Goal: Task Accomplishment & Management: Use online tool/utility

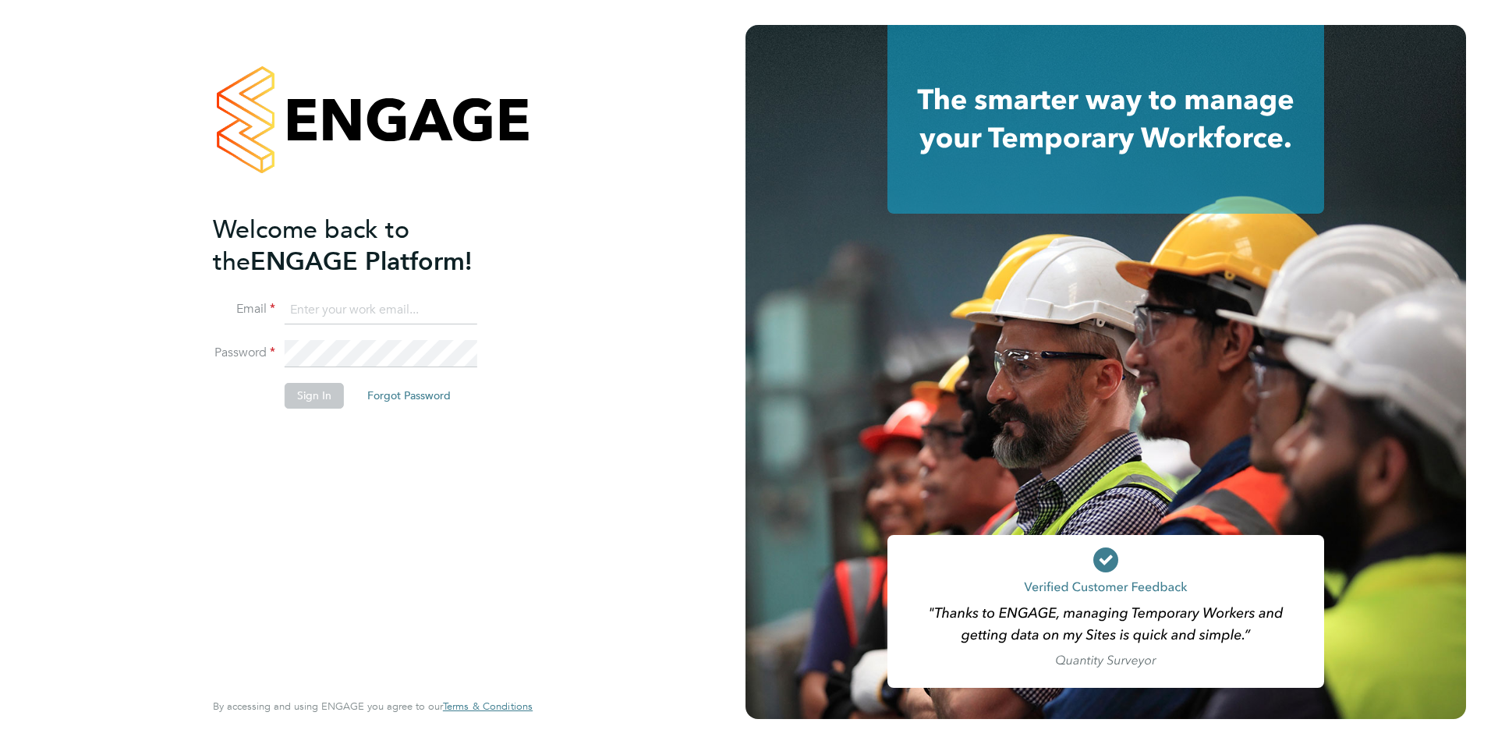
type input "[EMAIL_ADDRESS][DOMAIN_NAME]"
click at [327, 404] on button "Sign In" at bounding box center [314, 395] width 59 height 25
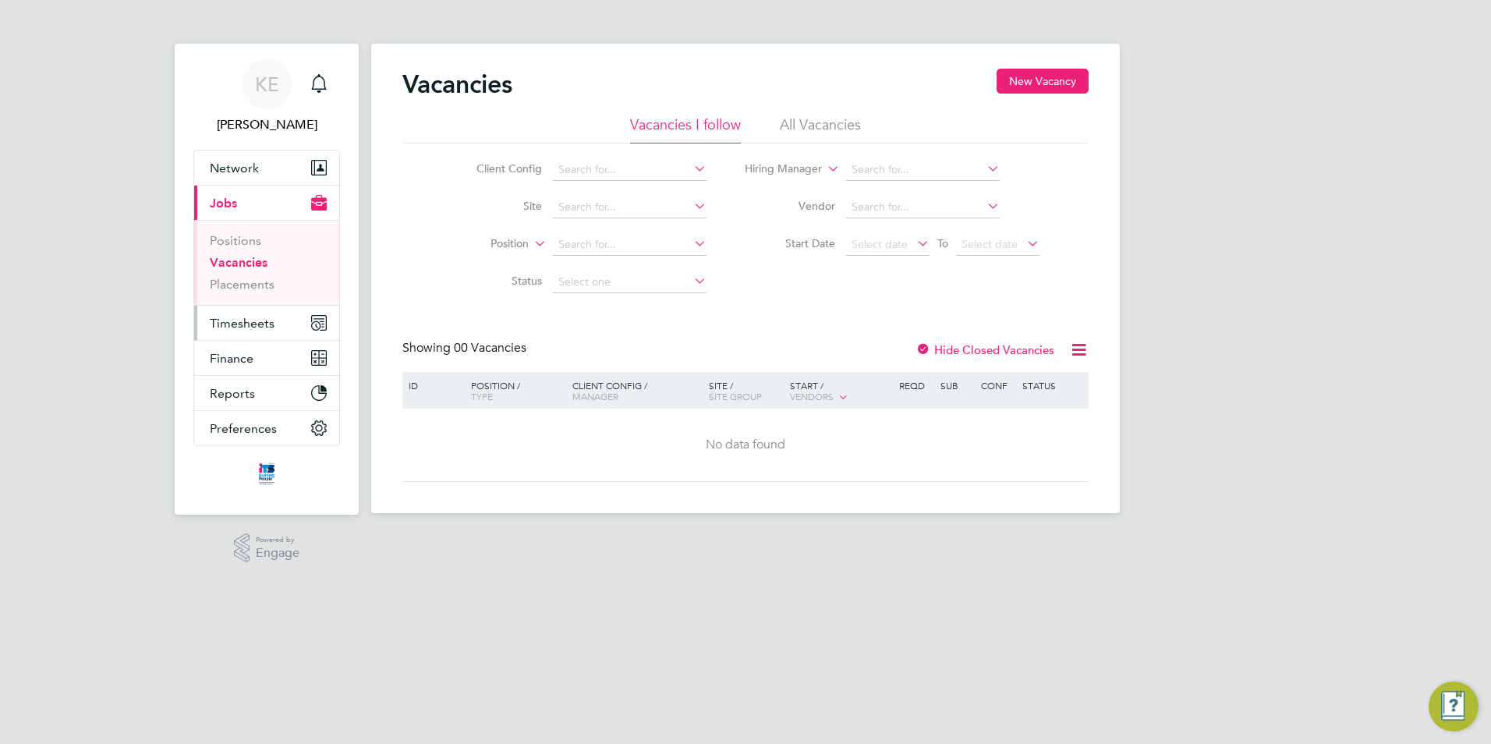
click at [236, 320] on span "Timesheets" at bounding box center [242, 323] width 65 height 15
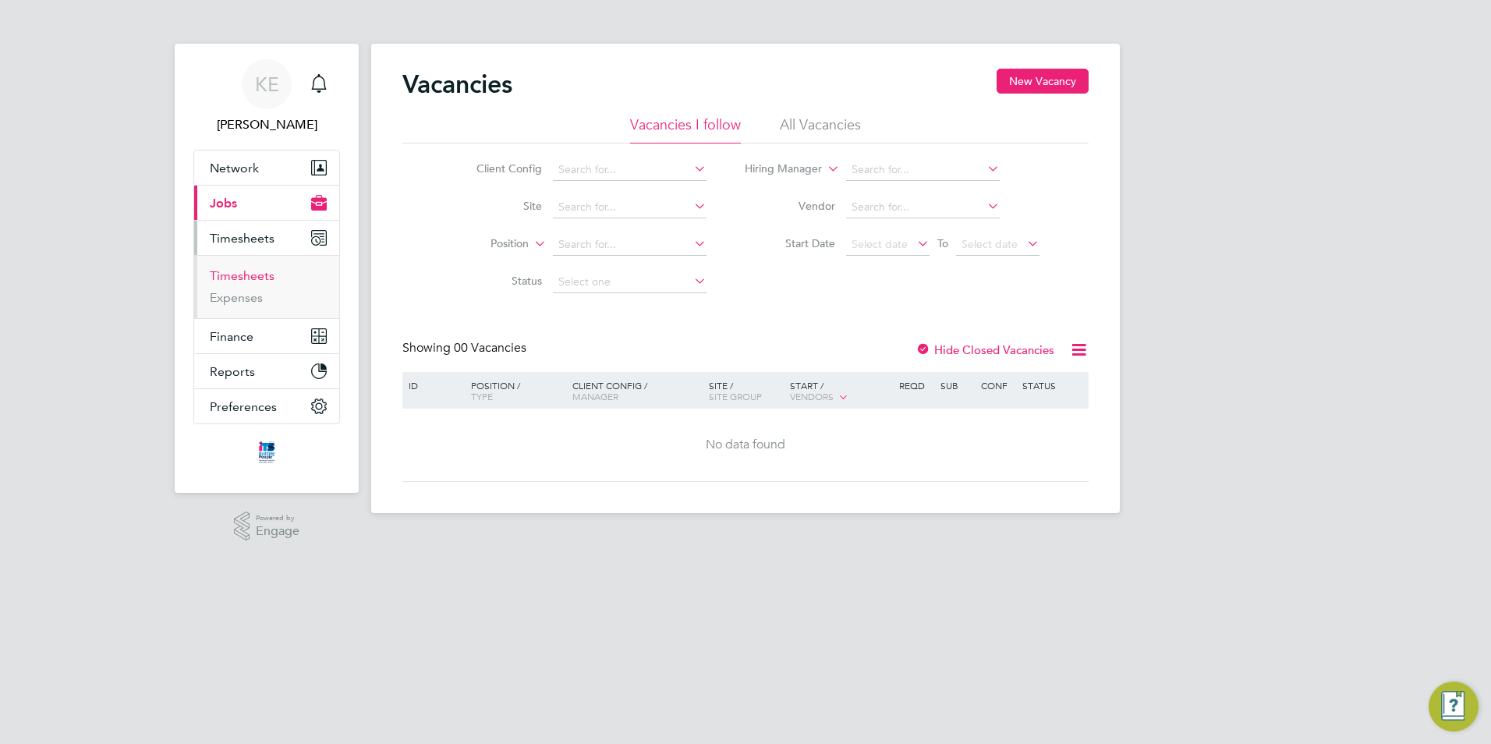
click at [254, 280] on link "Timesheets" at bounding box center [242, 275] width 65 height 15
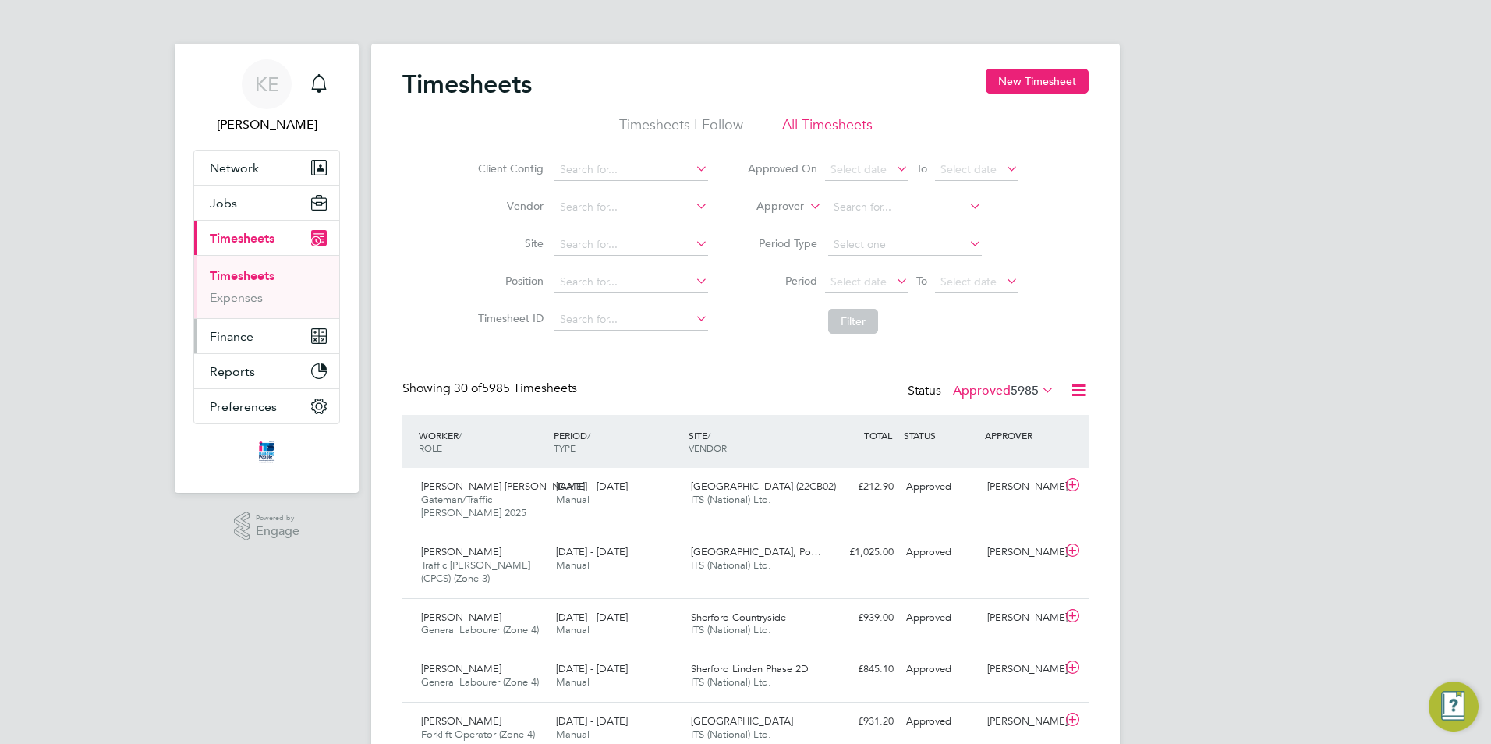
click at [245, 334] on span "Finance" at bounding box center [232, 336] width 44 height 15
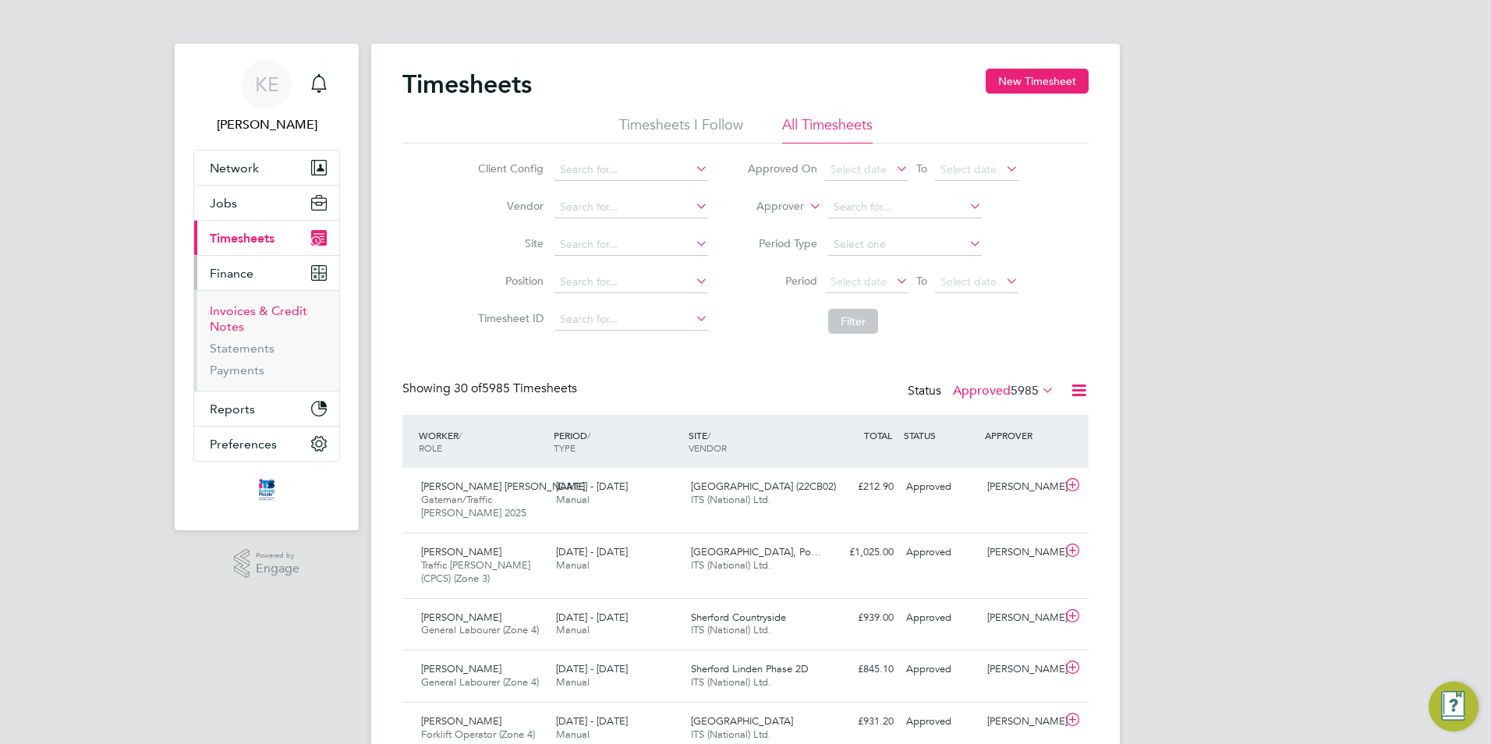
click at [263, 312] on link "Invoices & Credit Notes" at bounding box center [258, 318] width 97 height 30
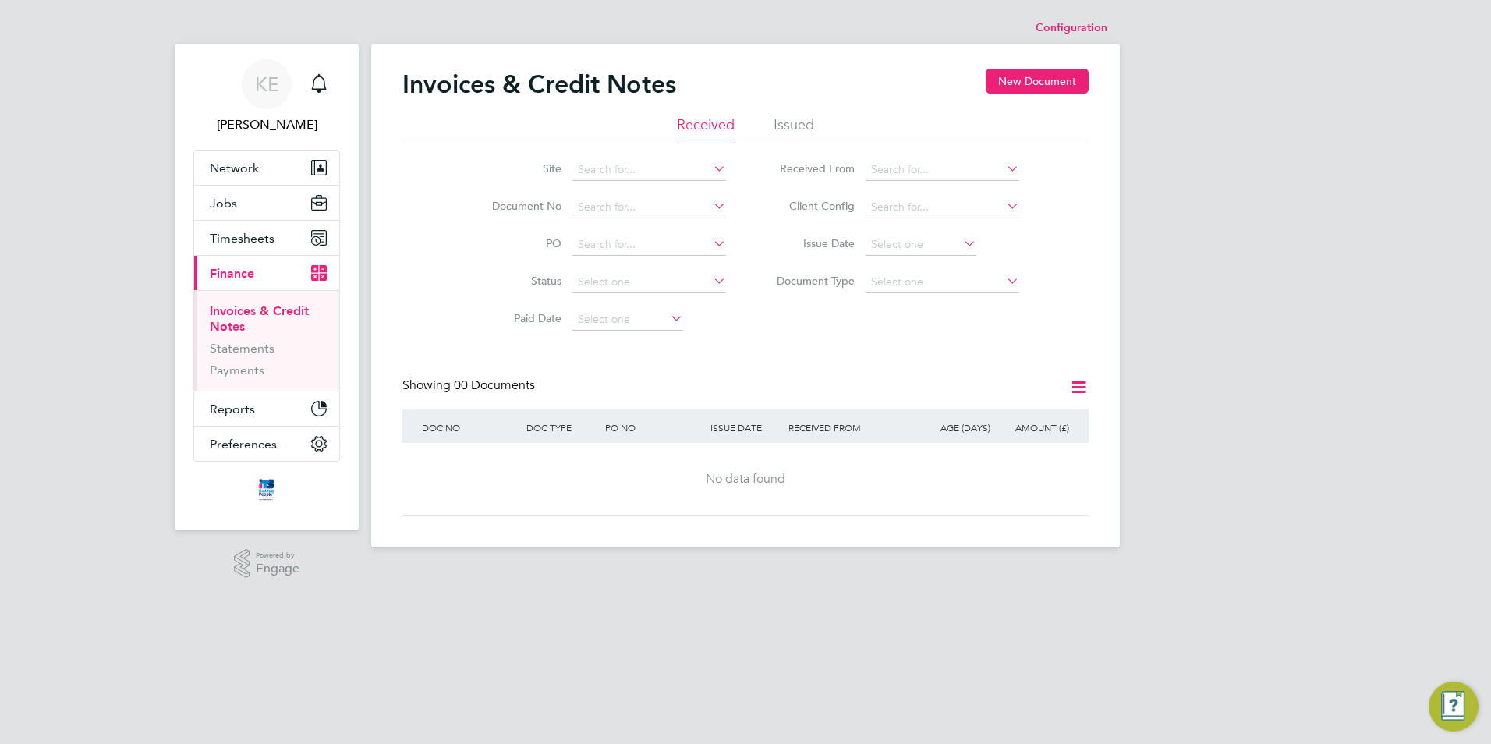
click at [783, 119] on li "Issued" at bounding box center [793, 129] width 41 height 28
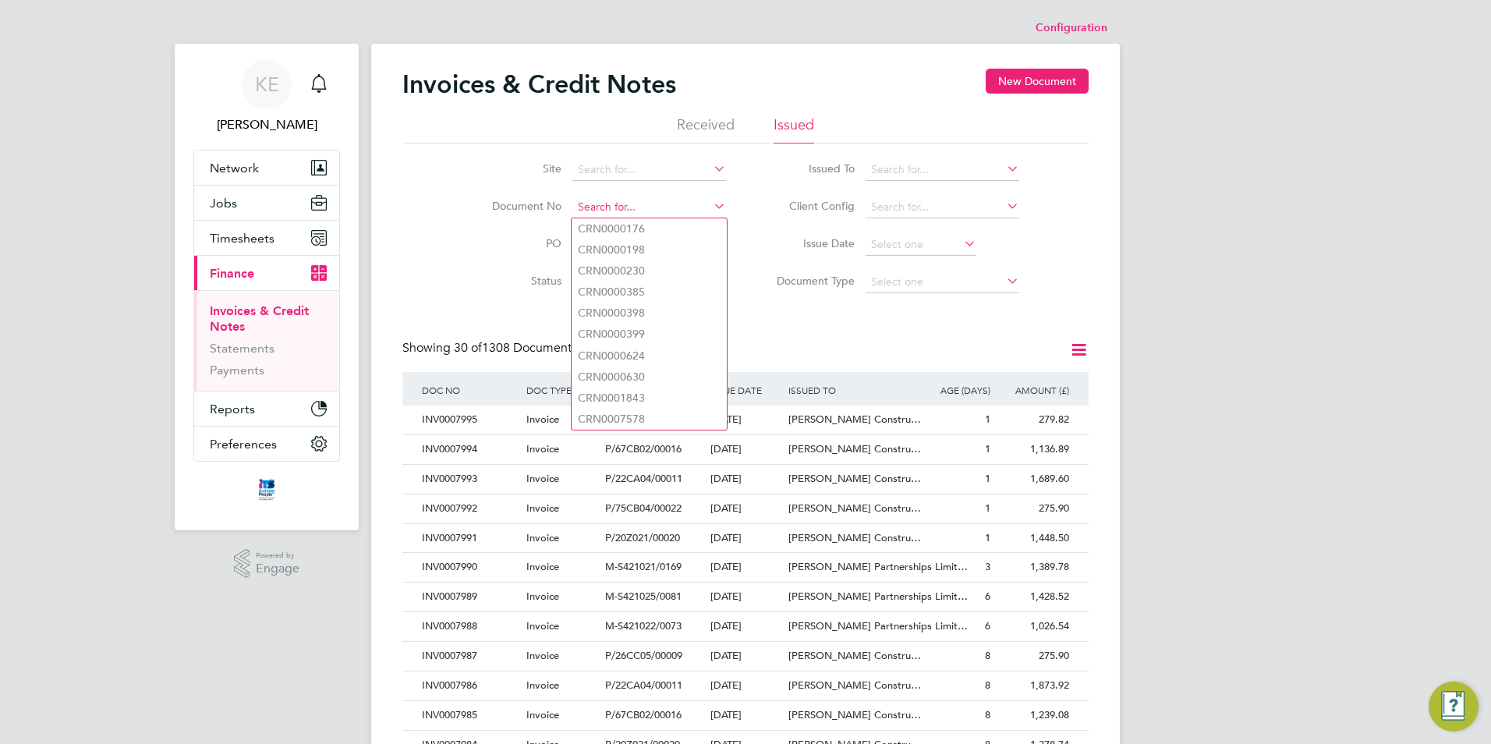
paste input "INV0007952"
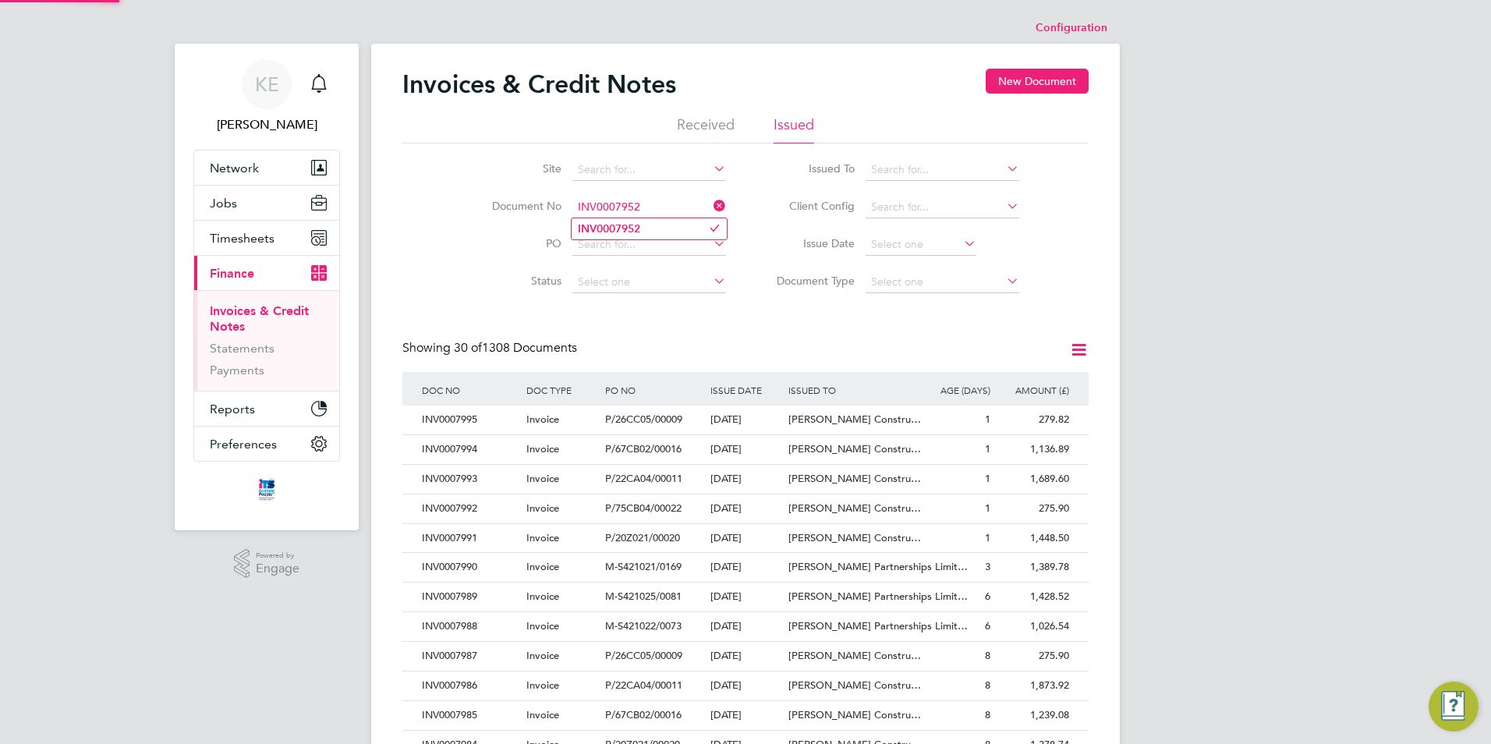
type input "INV0007952"
click at [616, 225] on b "INV0007952" at bounding box center [609, 228] width 62 height 13
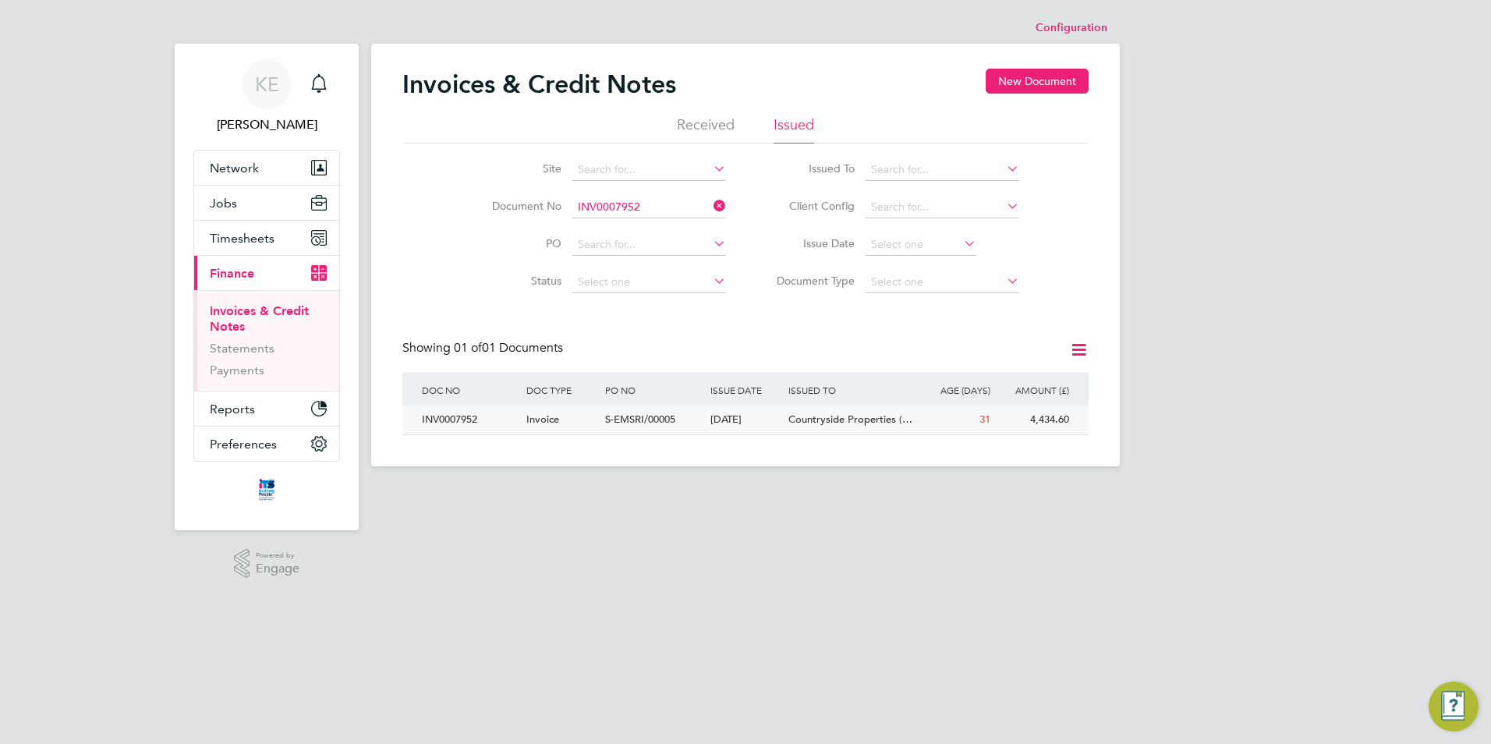
click at [629, 414] on span "S-EMSRI/00005" at bounding box center [640, 418] width 70 height 13
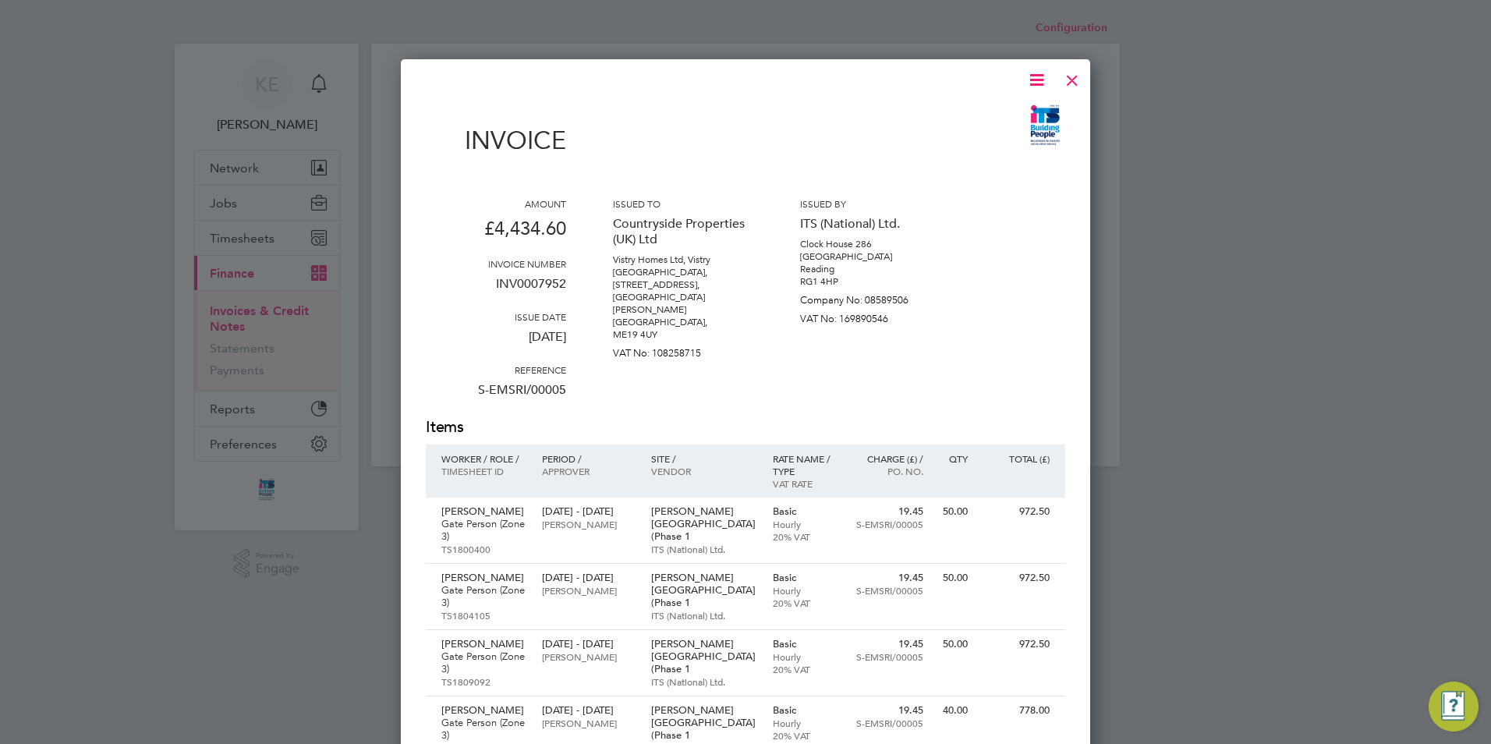
click at [1075, 85] on div at bounding box center [1072, 76] width 28 height 28
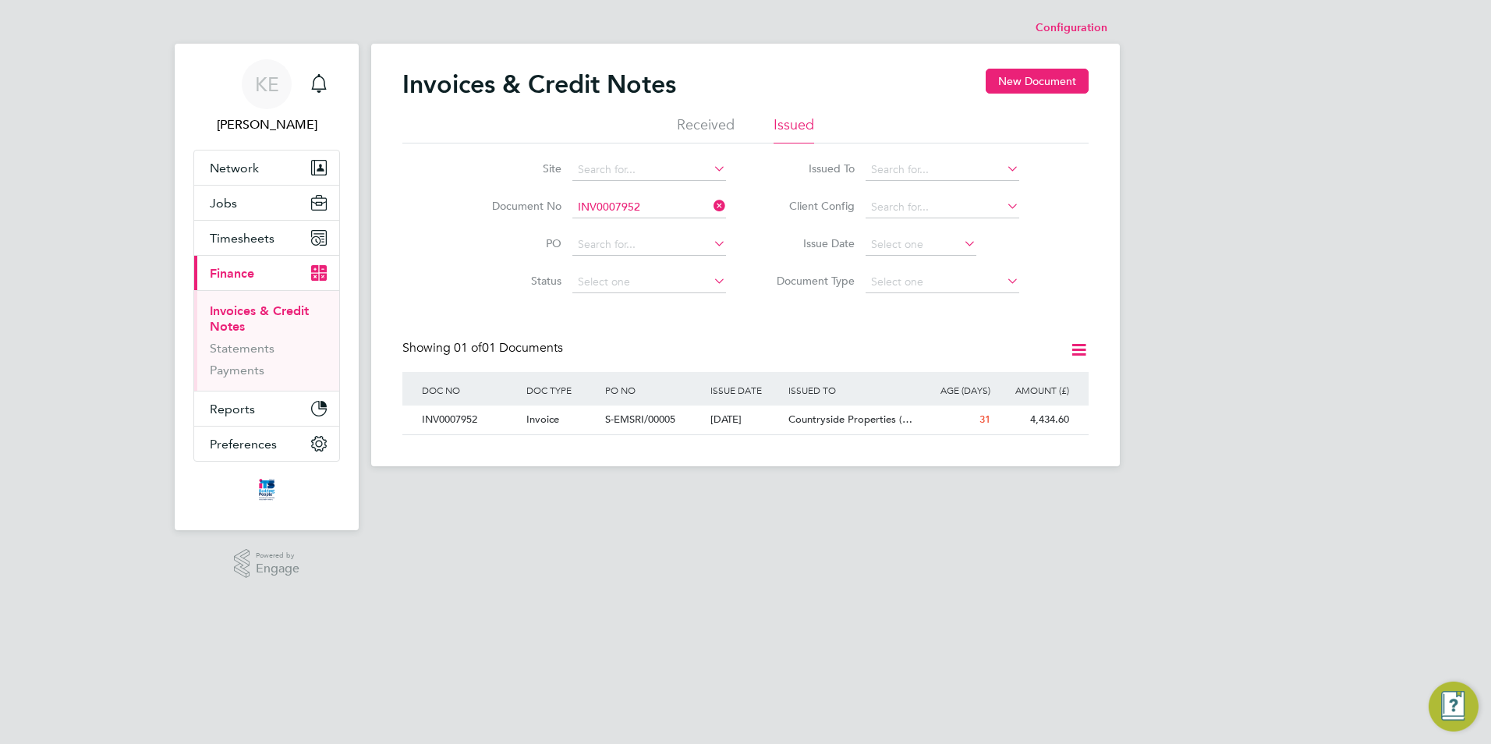
click at [710, 205] on icon at bounding box center [710, 206] width 0 height 22
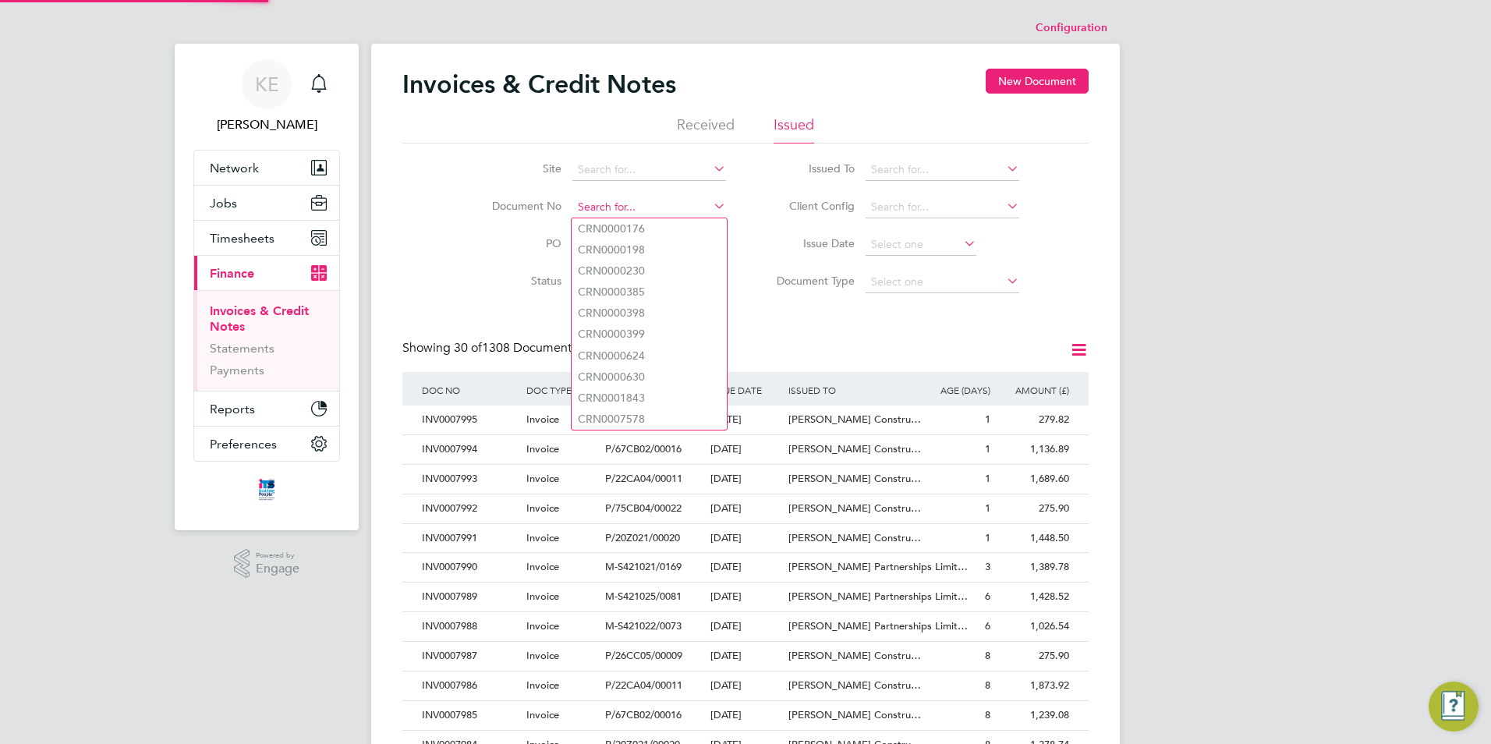
scroll to position [30, 106]
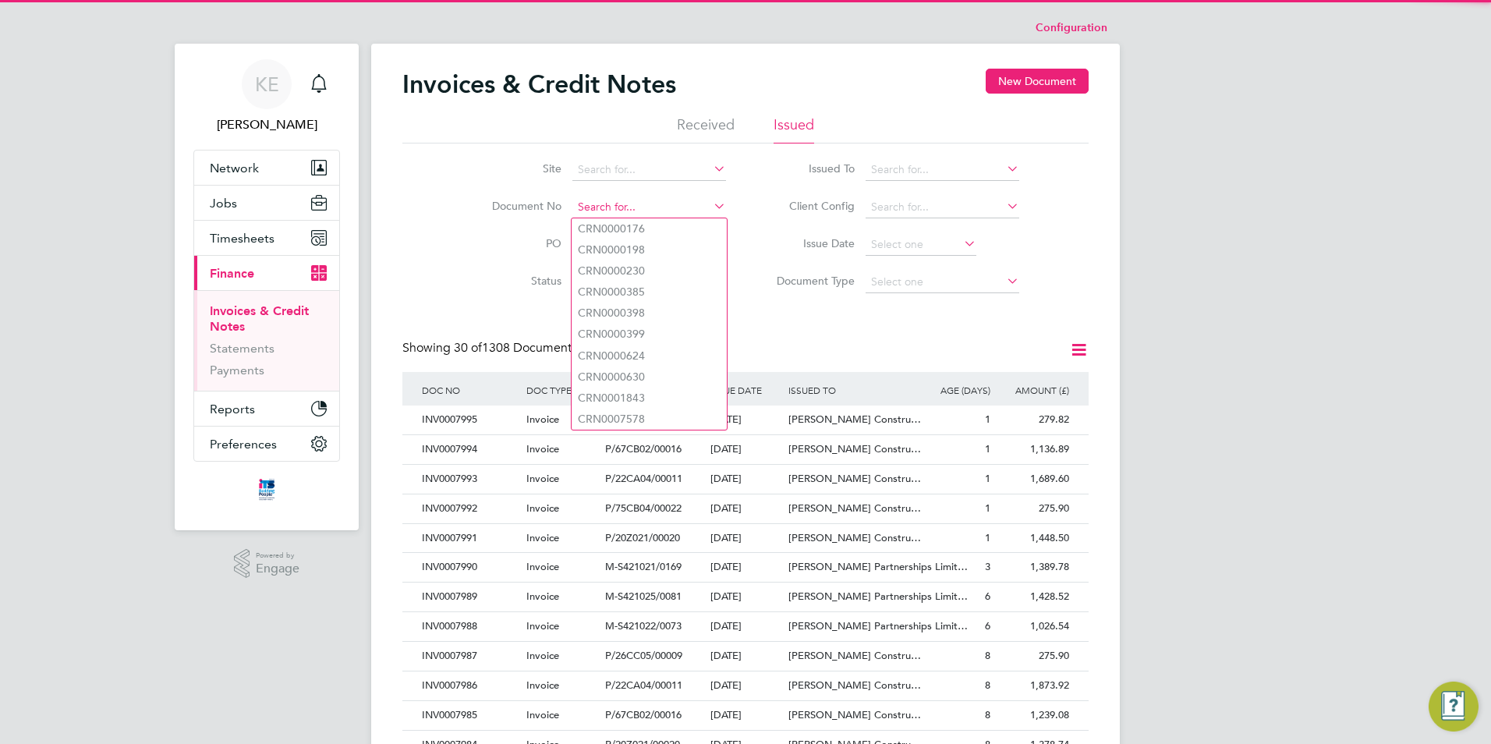
paste input "INV0007956"
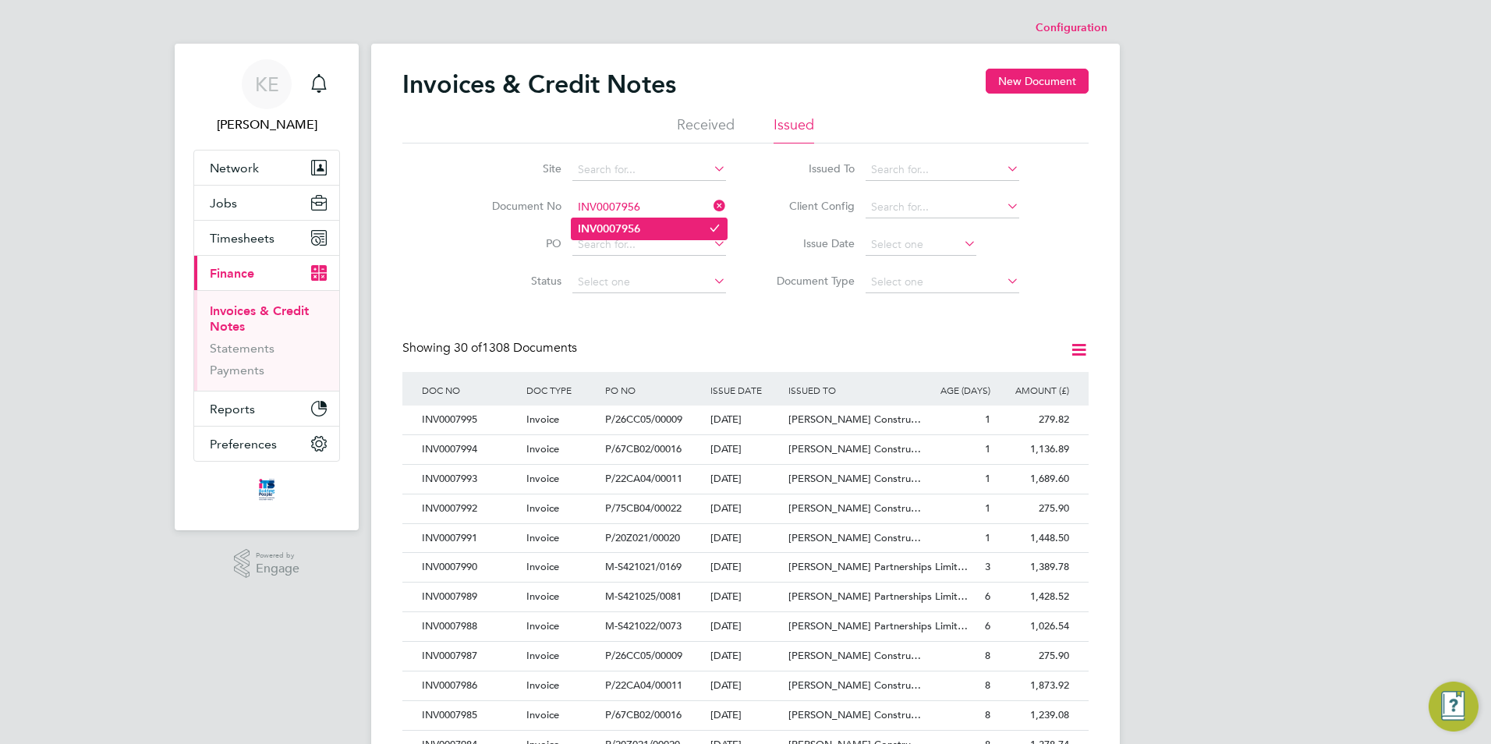
type input "INV0007956"
click at [614, 229] on b "INV0007956" at bounding box center [609, 228] width 62 height 13
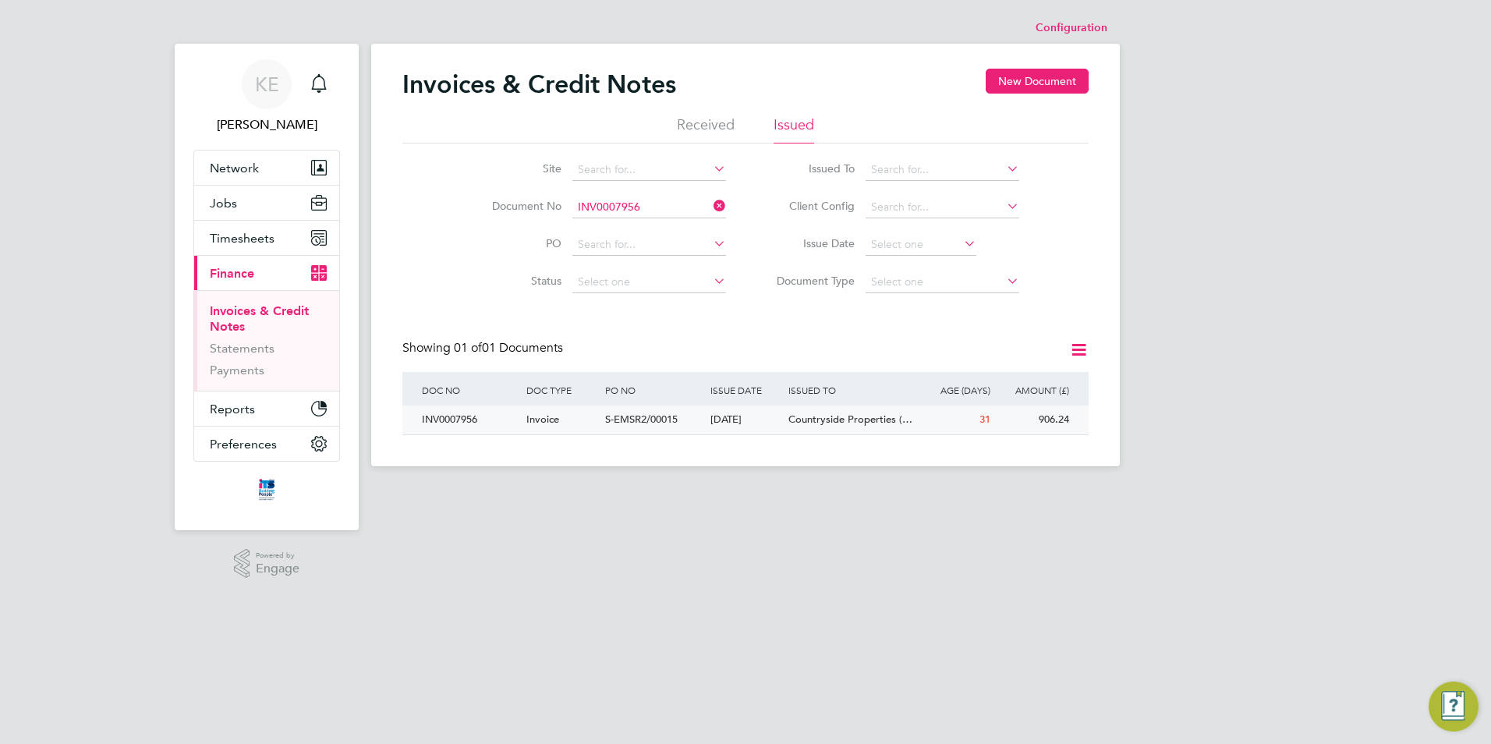
click at [674, 422] on span "S-EMSR2/00015" at bounding box center [641, 418] width 73 height 13
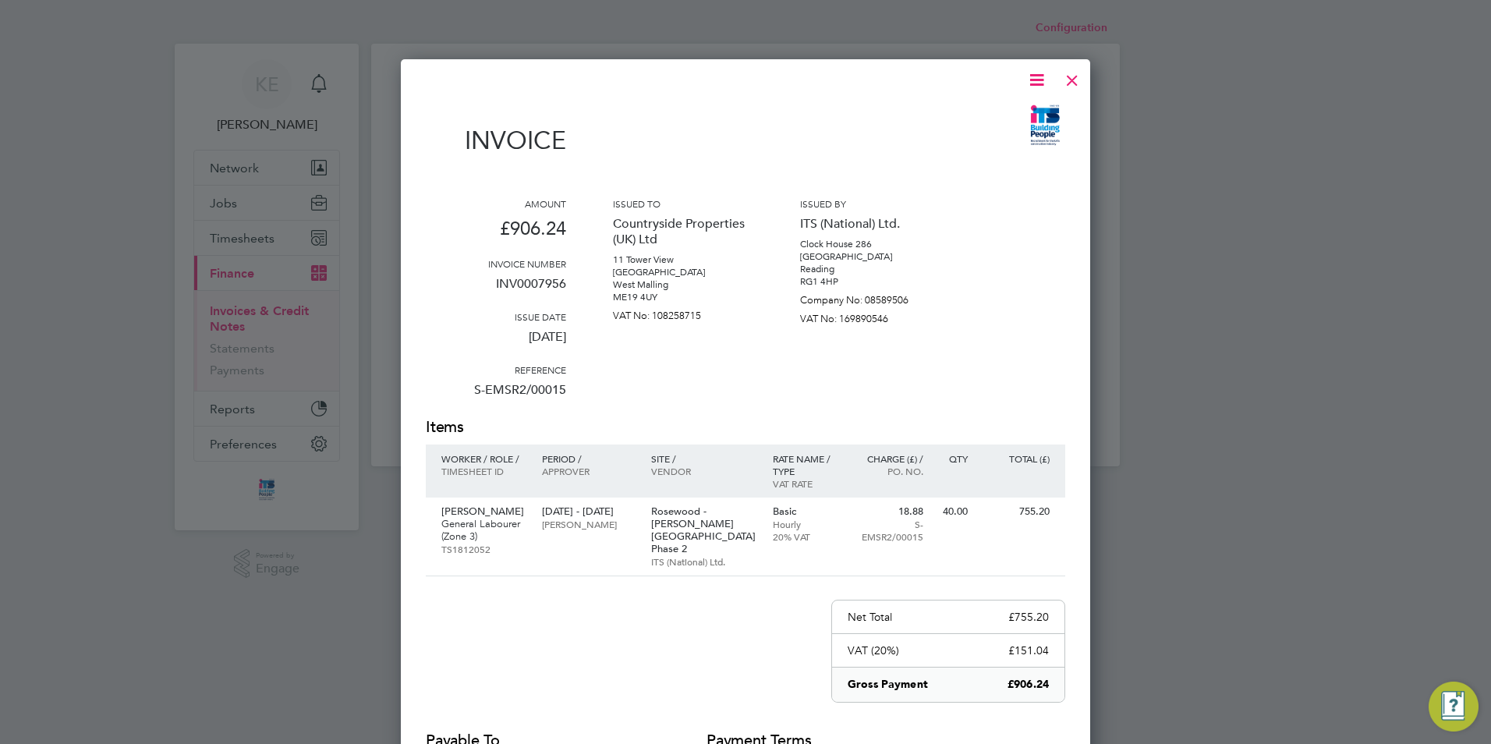
click at [1077, 74] on div at bounding box center [1072, 76] width 28 height 28
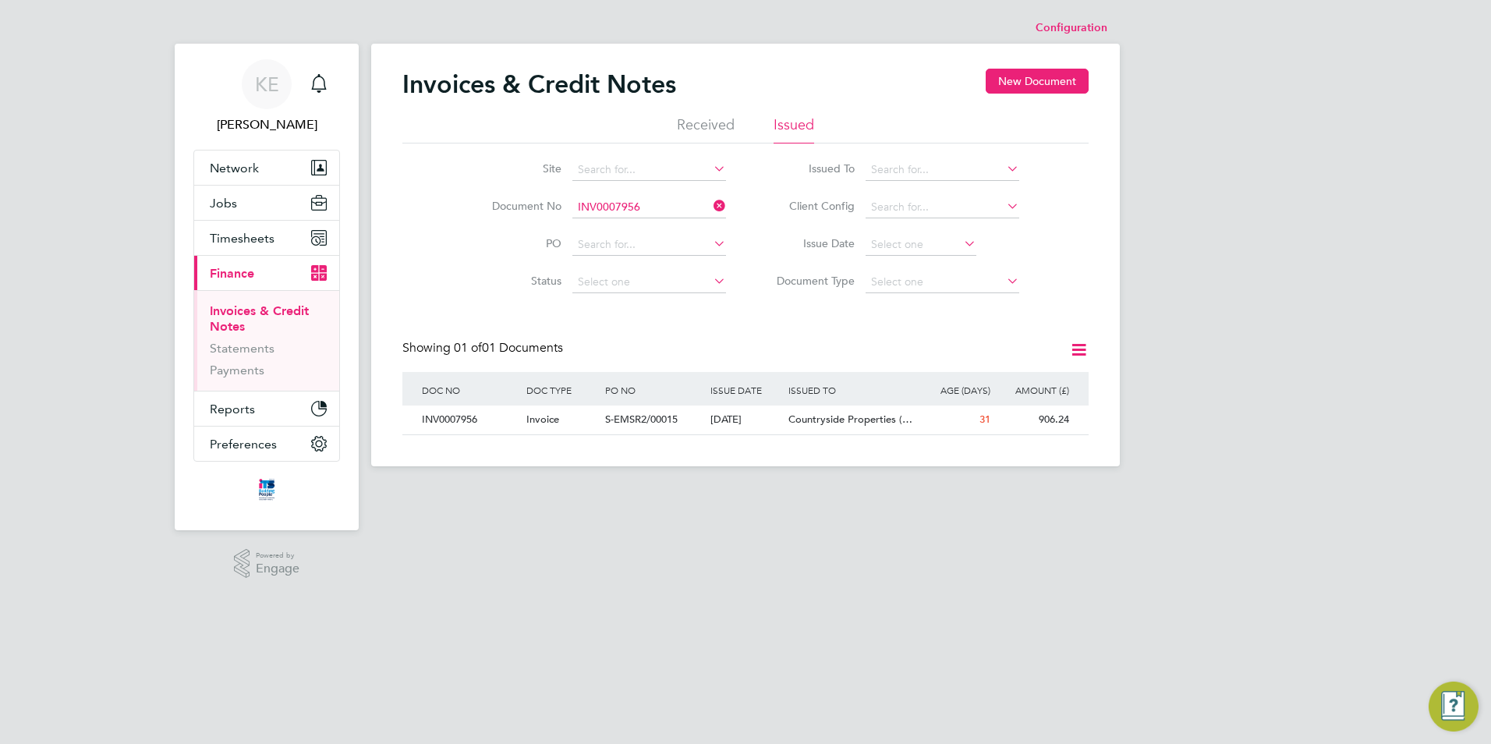
click at [710, 203] on icon at bounding box center [710, 206] width 0 height 22
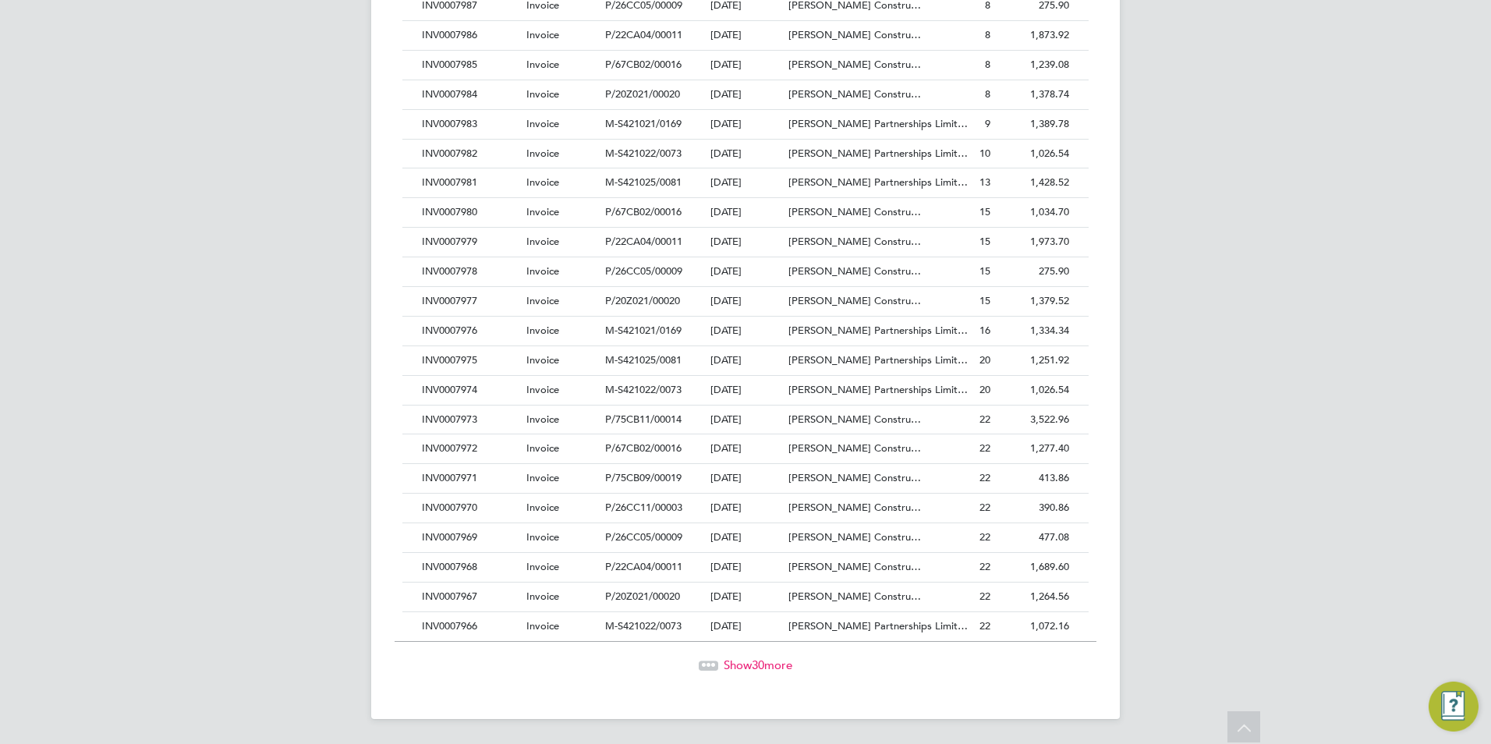
click at [746, 661] on span "Show 30 more" at bounding box center [757, 664] width 69 height 15
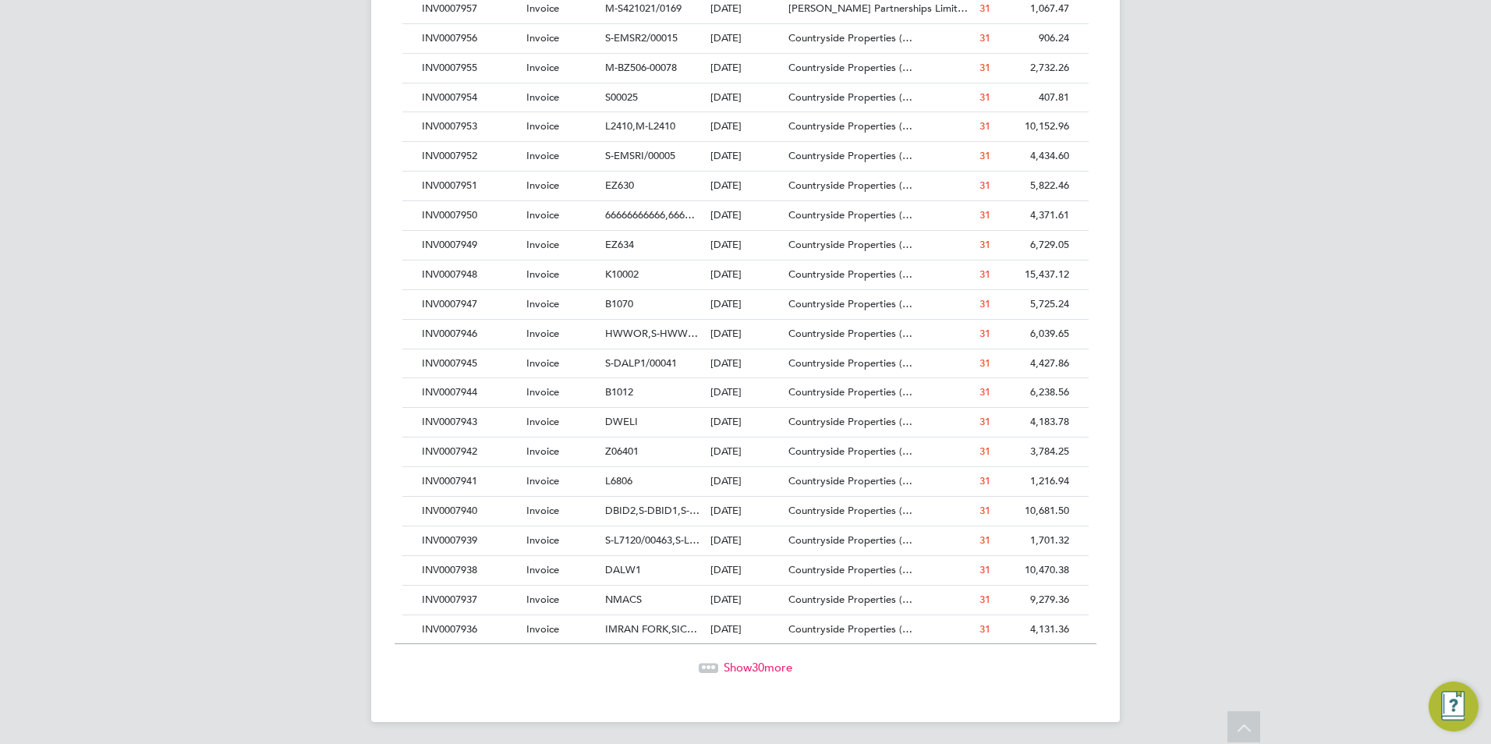
click at [731, 668] on span "Show 30 more" at bounding box center [757, 667] width 69 height 15
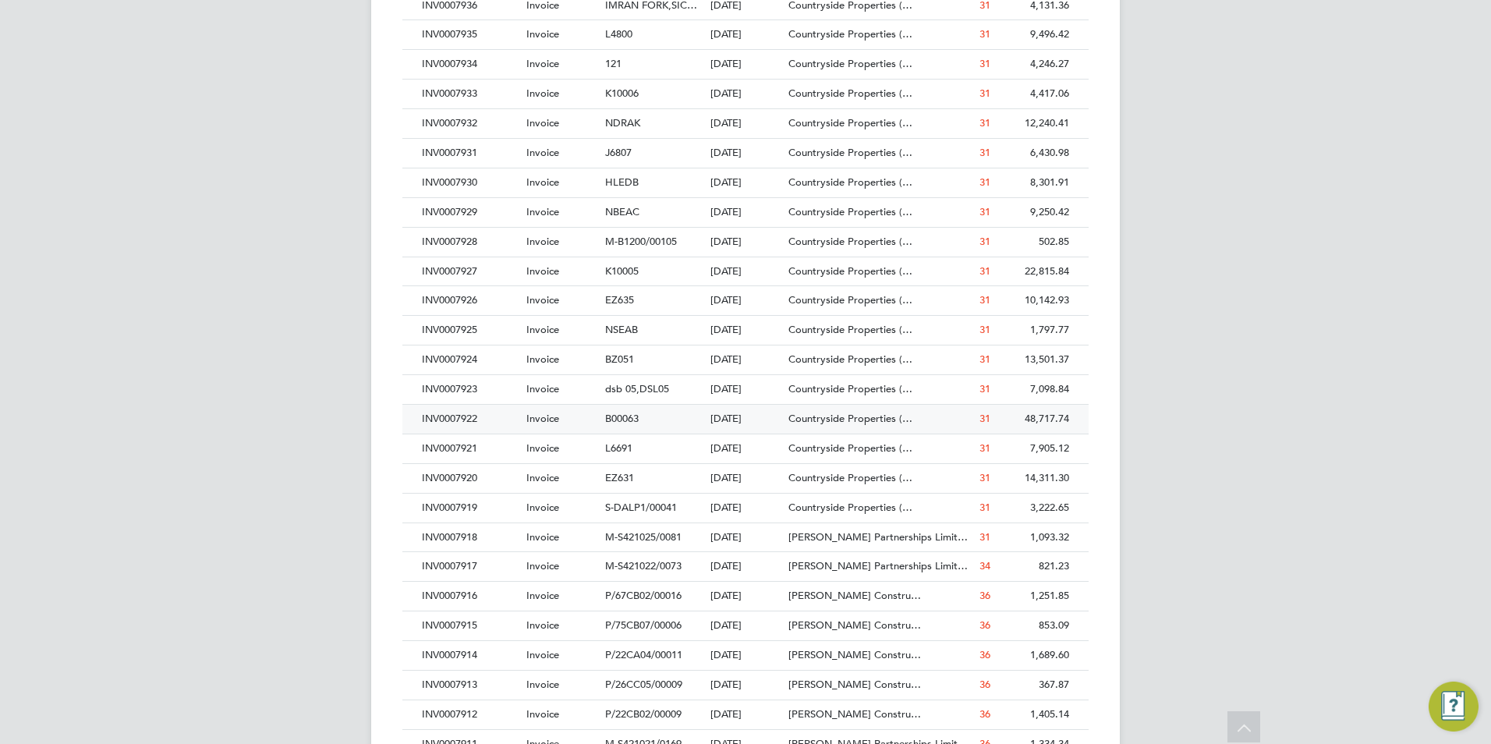
click at [1023, 416] on div "48,717.74" at bounding box center [1033, 419] width 79 height 29
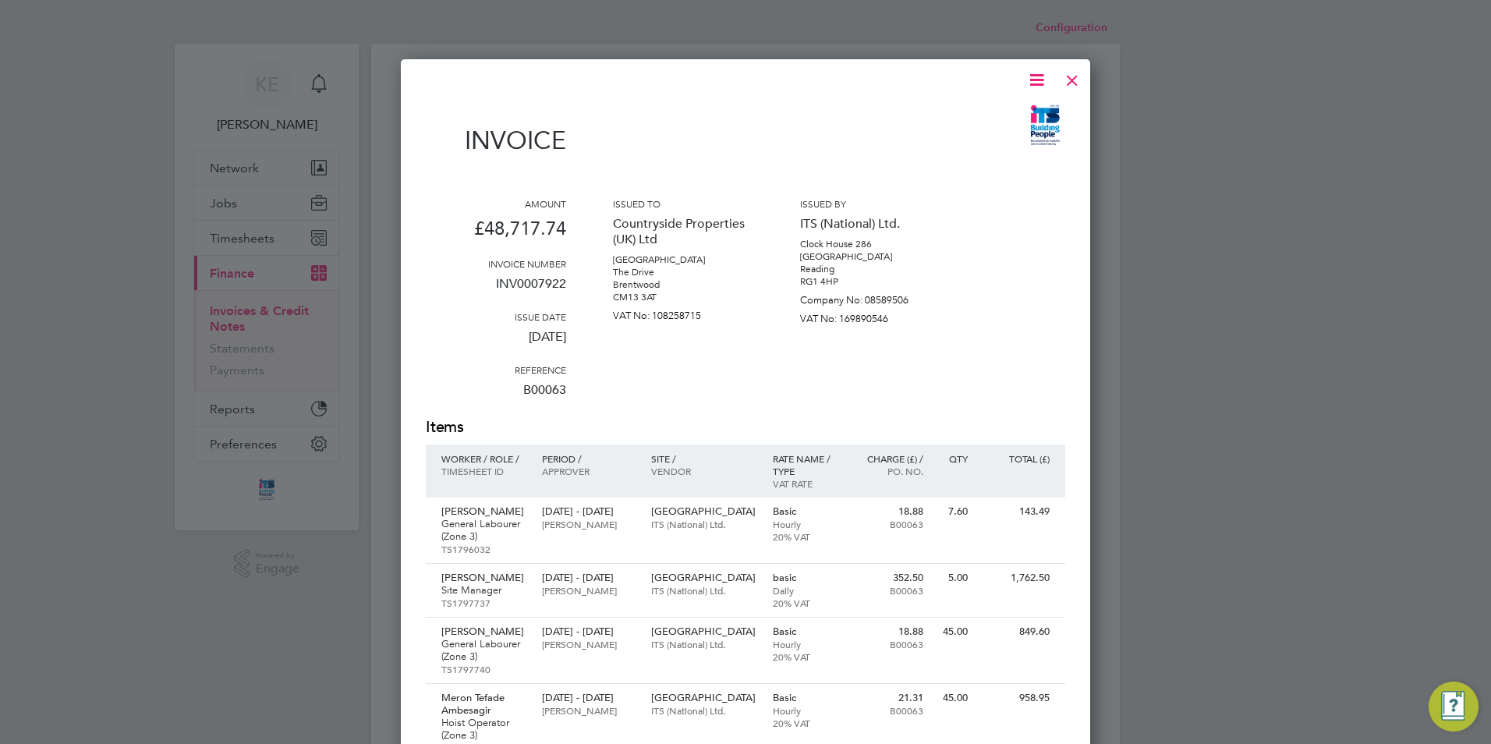
click at [1069, 78] on div at bounding box center [1072, 76] width 28 height 28
